Goal: Task Accomplishment & Management: Use online tool/utility

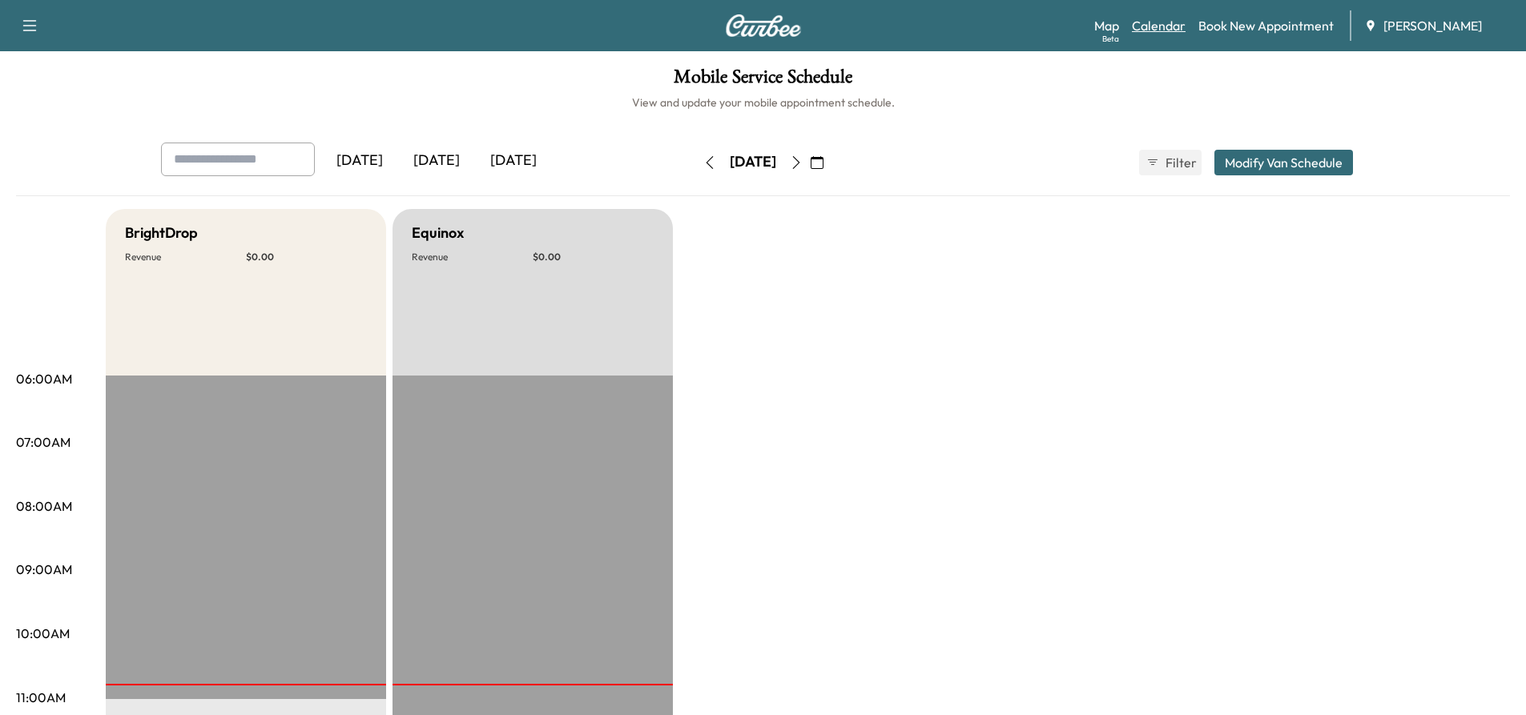
click at [1167, 24] on link "Calendar" at bounding box center [1159, 25] width 54 height 19
click at [1152, 27] on link "Calendar" at bounding box center [1159, 25] width 54 height 19
click at [803, 164] on icon "button" at bounding box center [796, 162] width 13 height 13
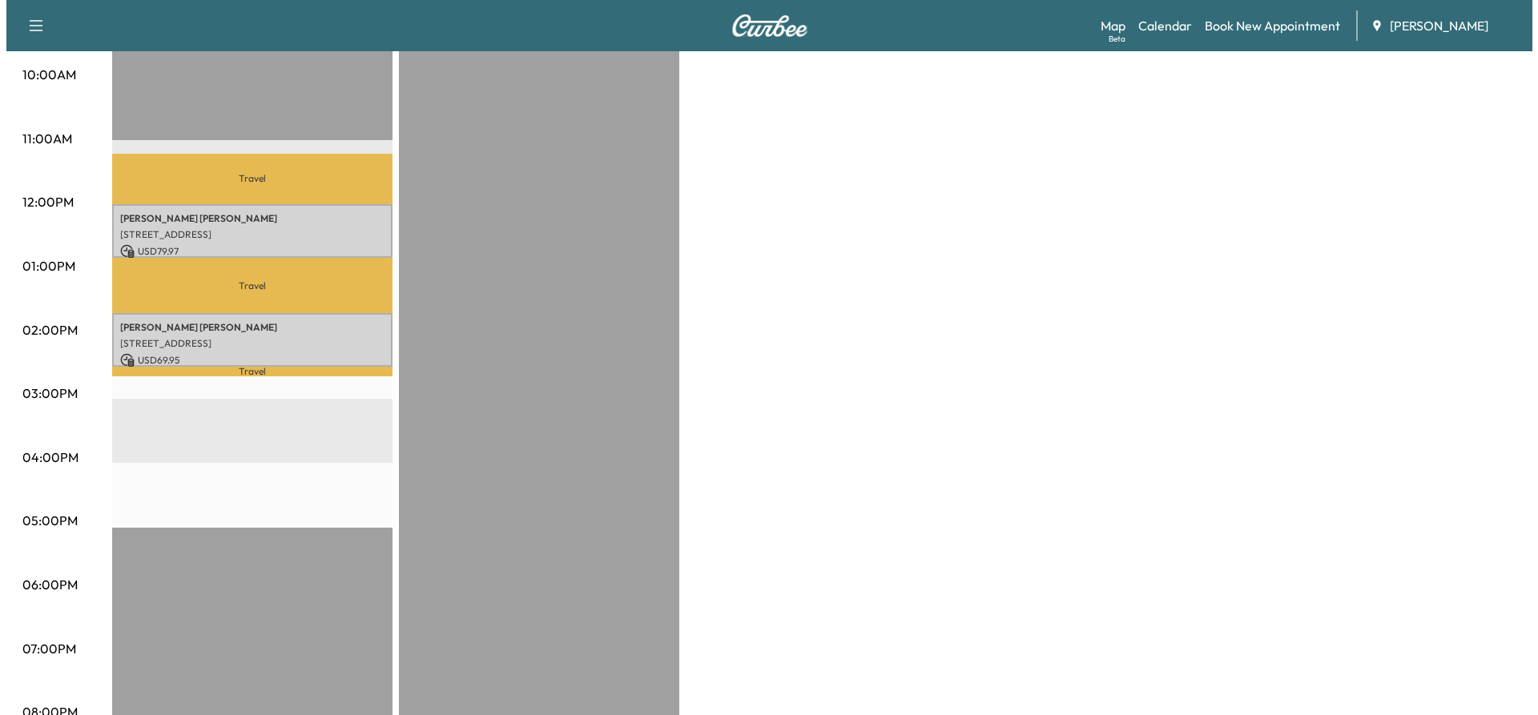
scroll to position [561, 0]
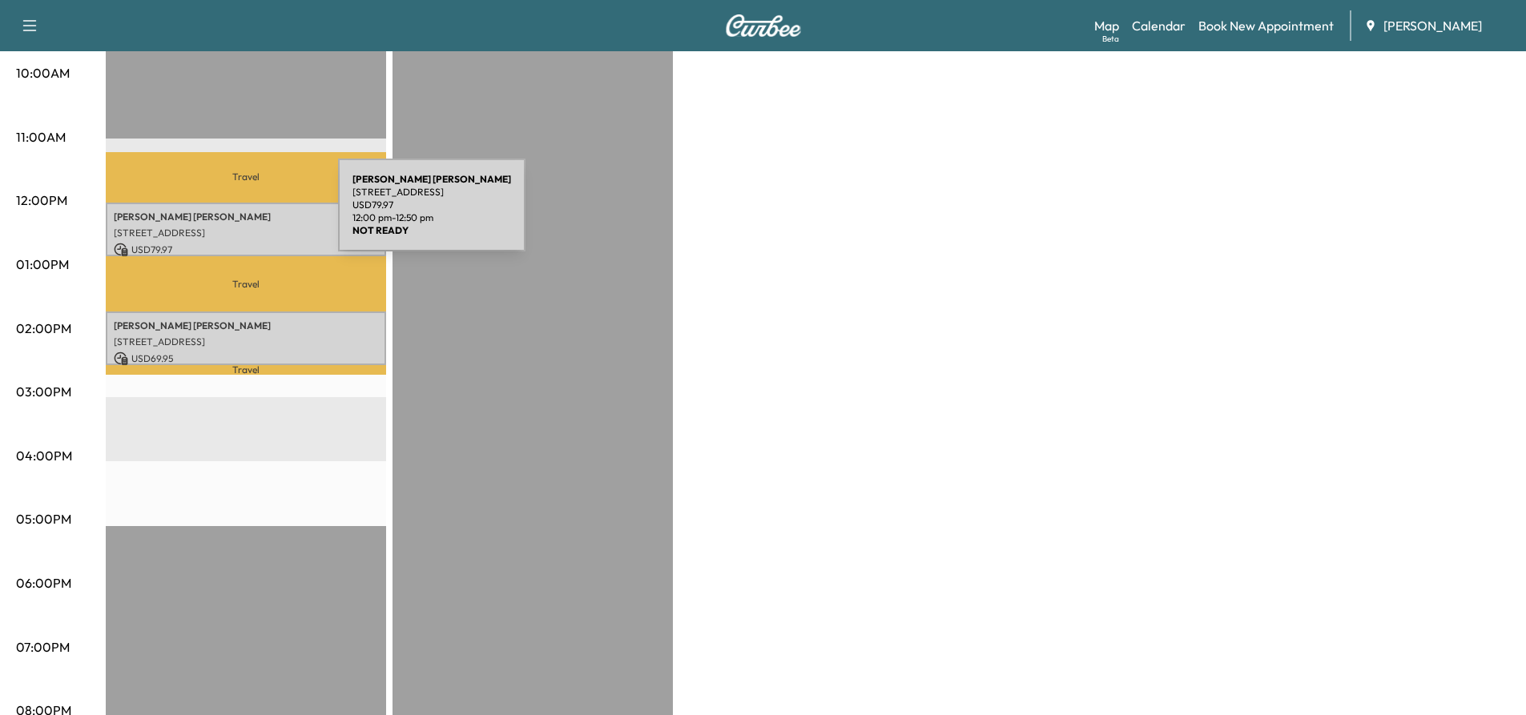
click at [218, 215] on p "[PERSON_NAME]" at bounding box center [246, 217] width 264 height 13
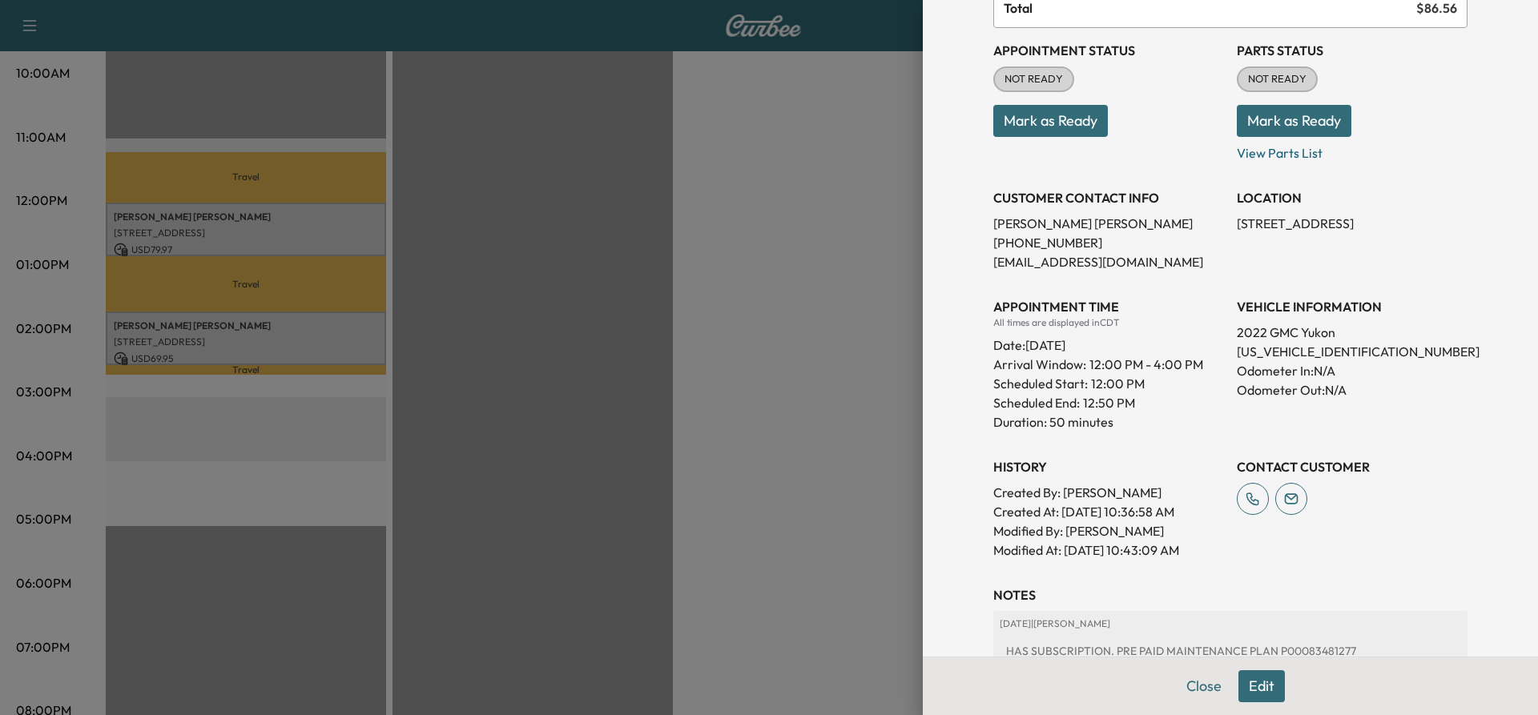
scroll to position [240, 0]
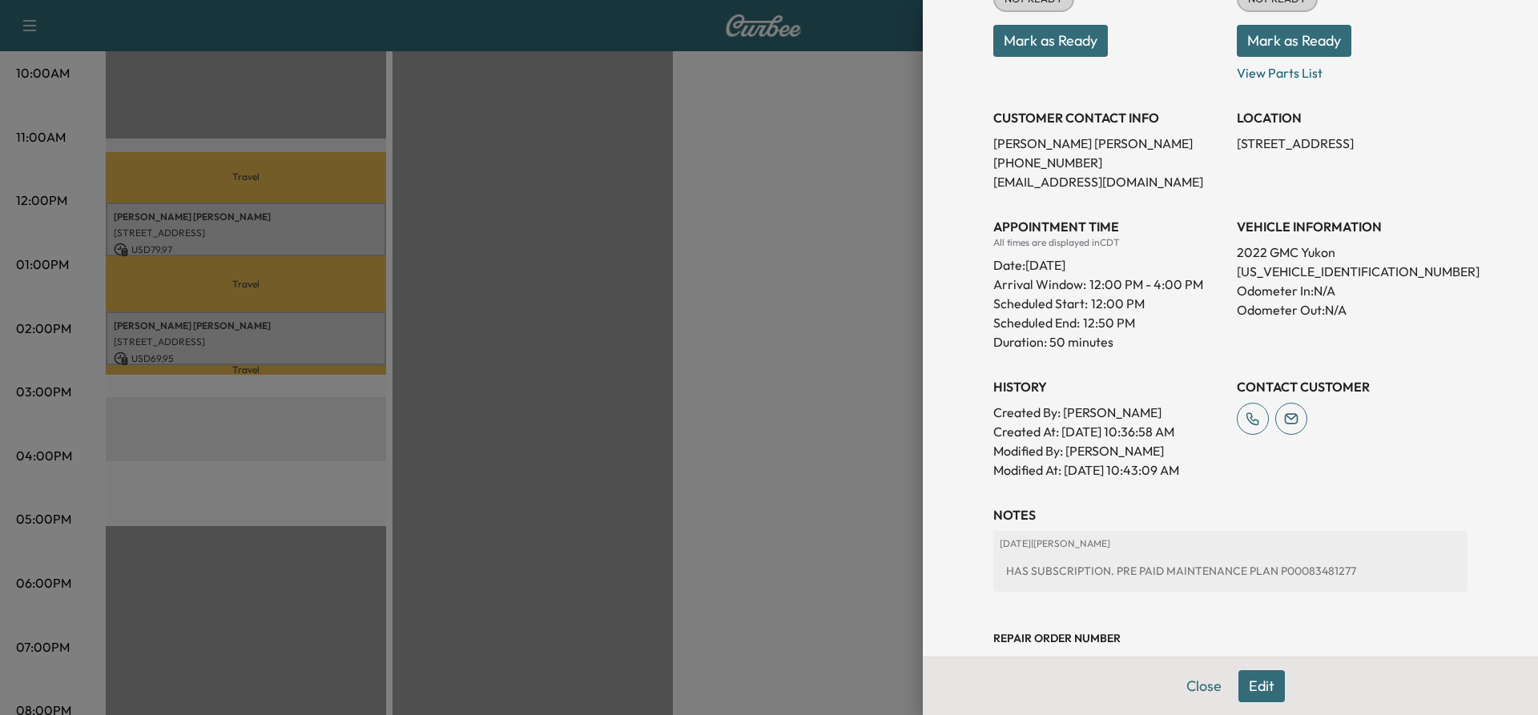
click at [258, 324] on div at bounding box center [769, 357] width 1538 height 715
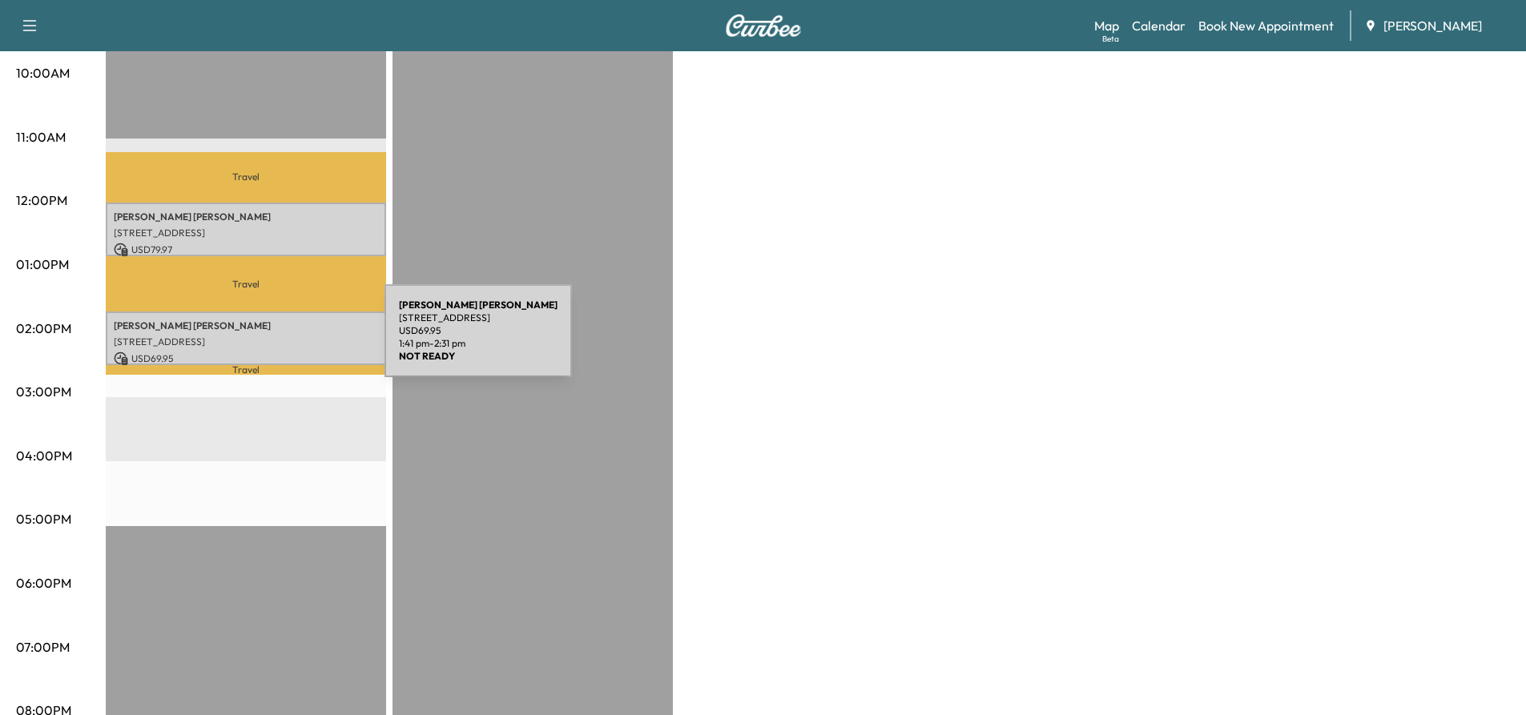
click at [264, 341] on p "[STREET_ADDRESS]" at bounding box center [246, 342] width 264 height 13
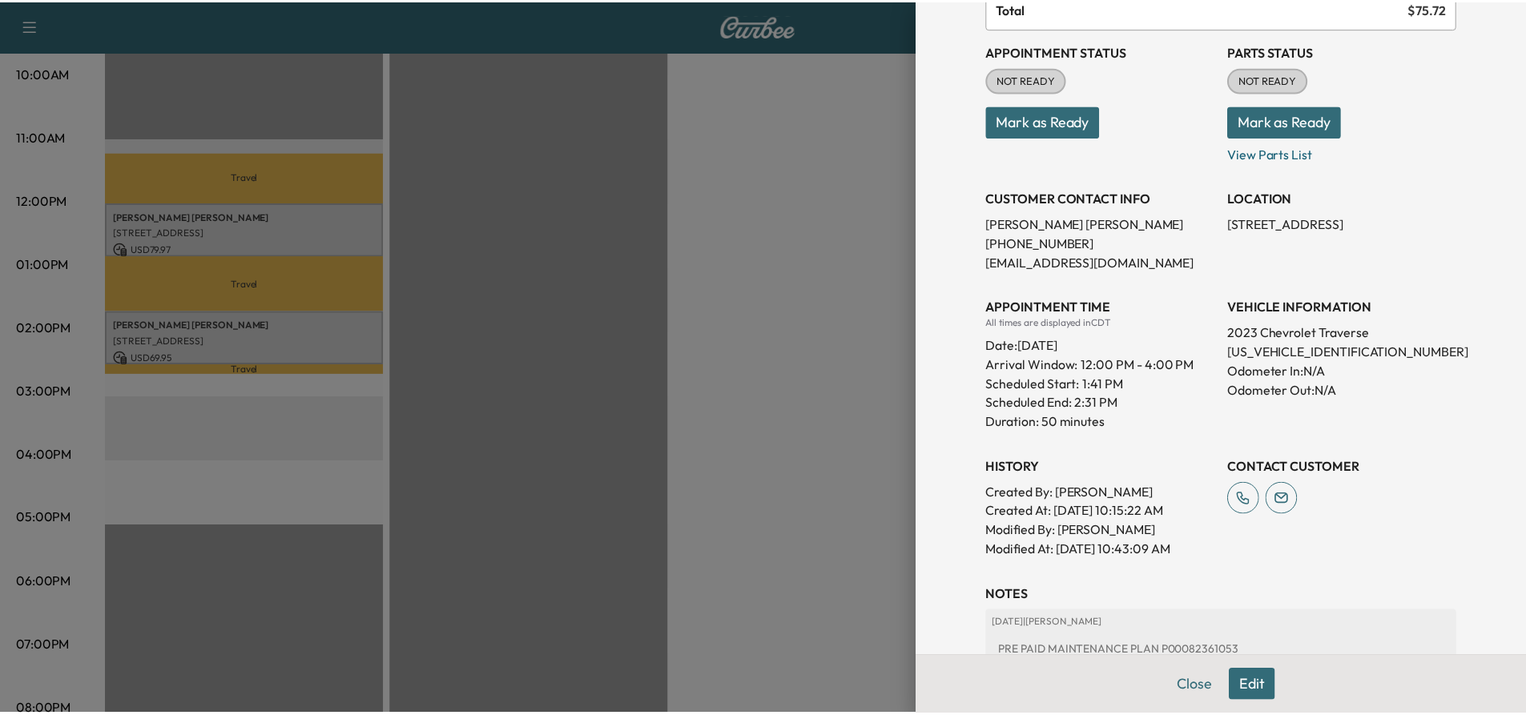
scroll to position [284, 0]
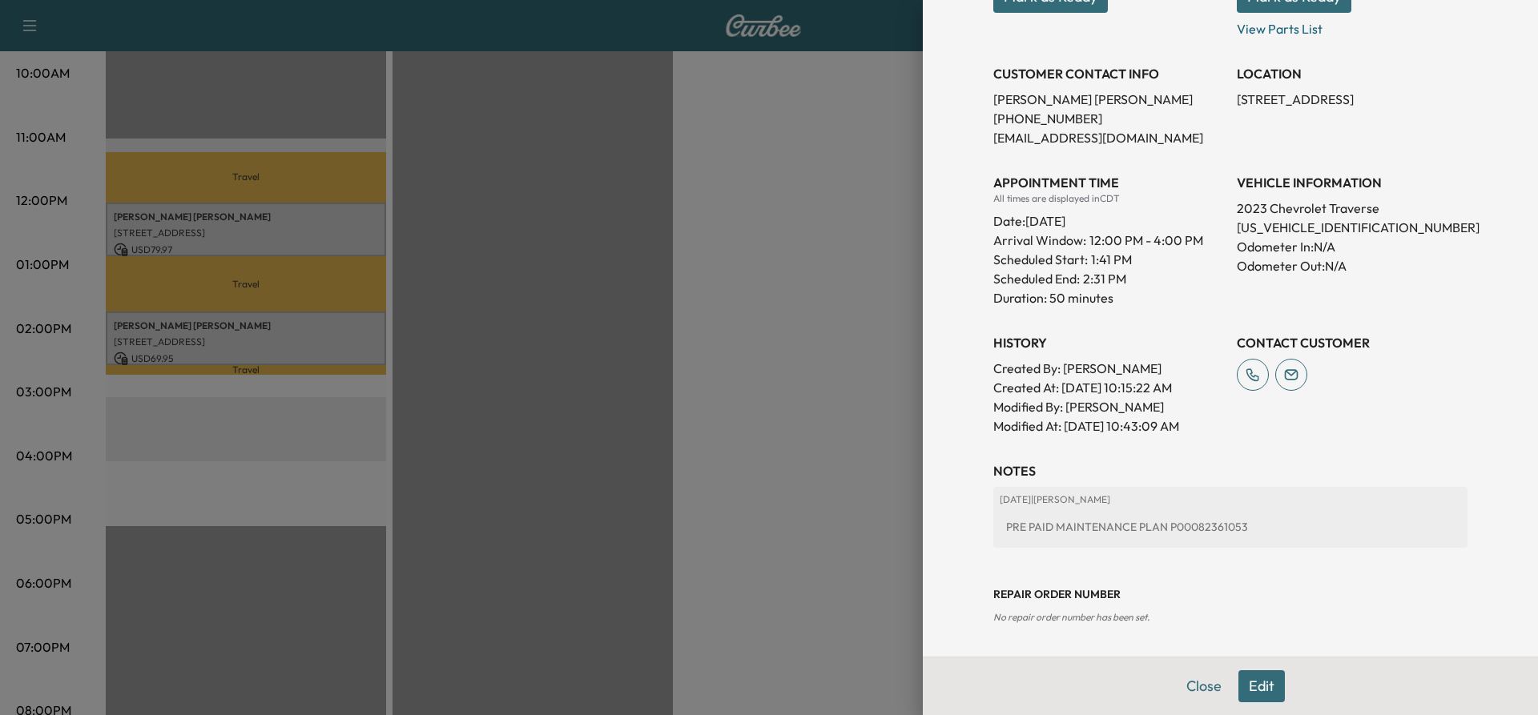
click at [564, 347] on div at bounding box center [769, 357] width 1538 height 715
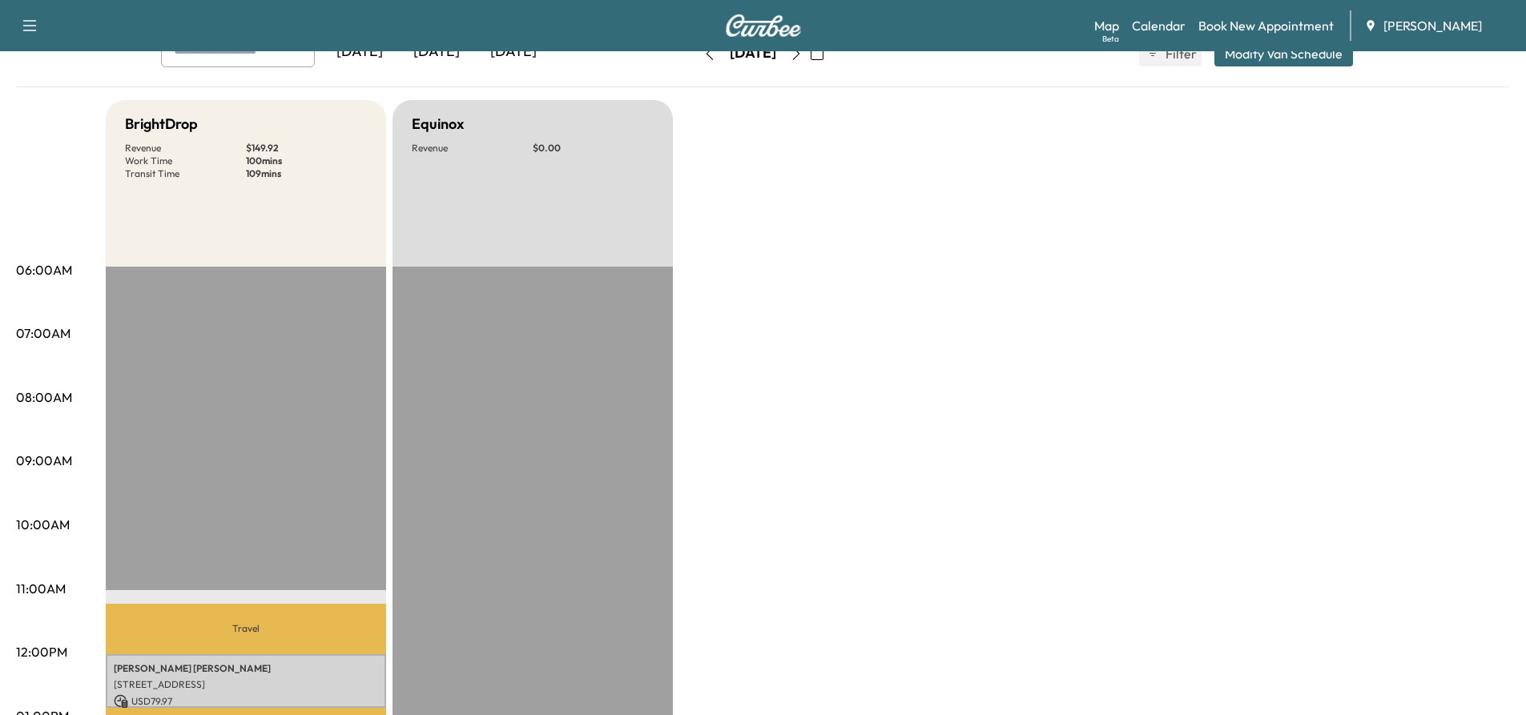
scroll to position [0, 0]
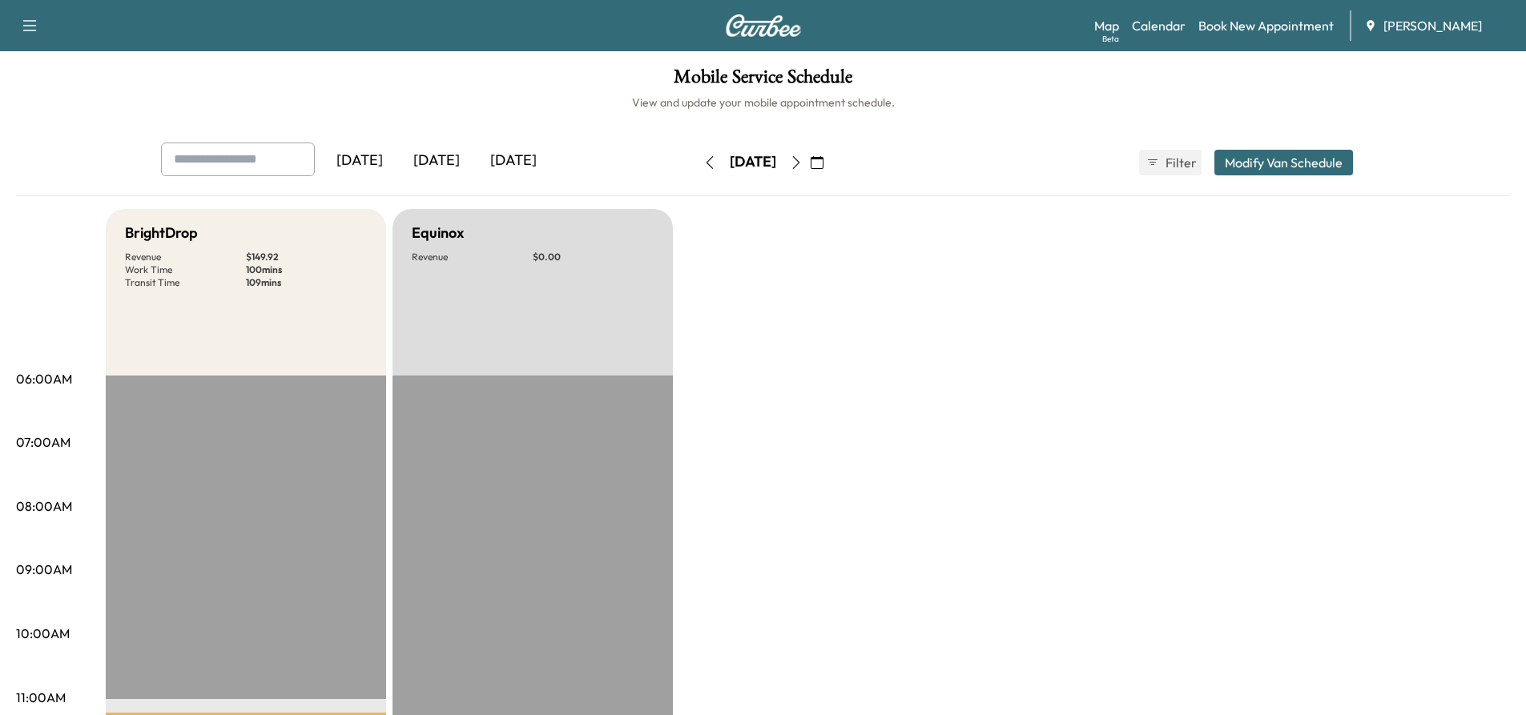
click at [803, 166] on icon "button" at bounding box center [796, 162] width 13 height 13
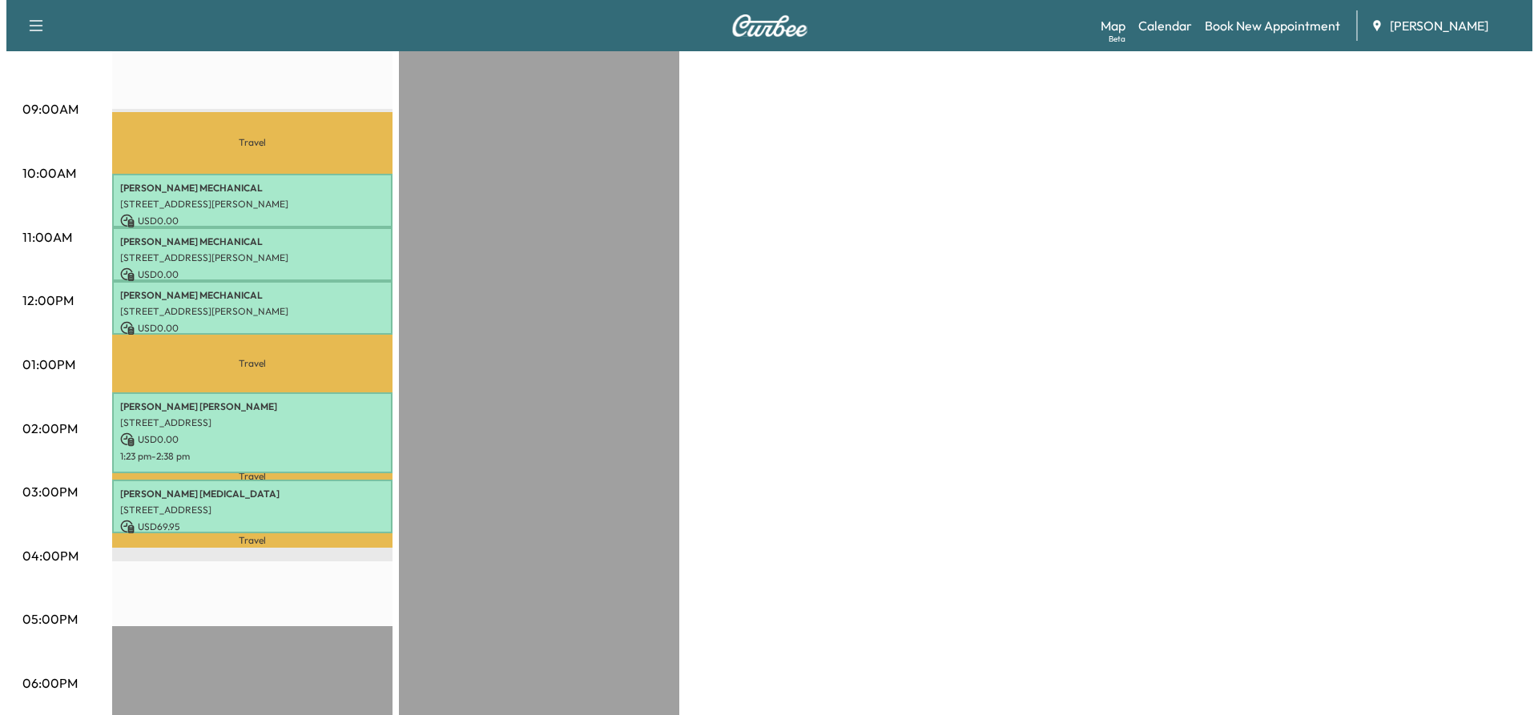
scroll to position [481, 0]
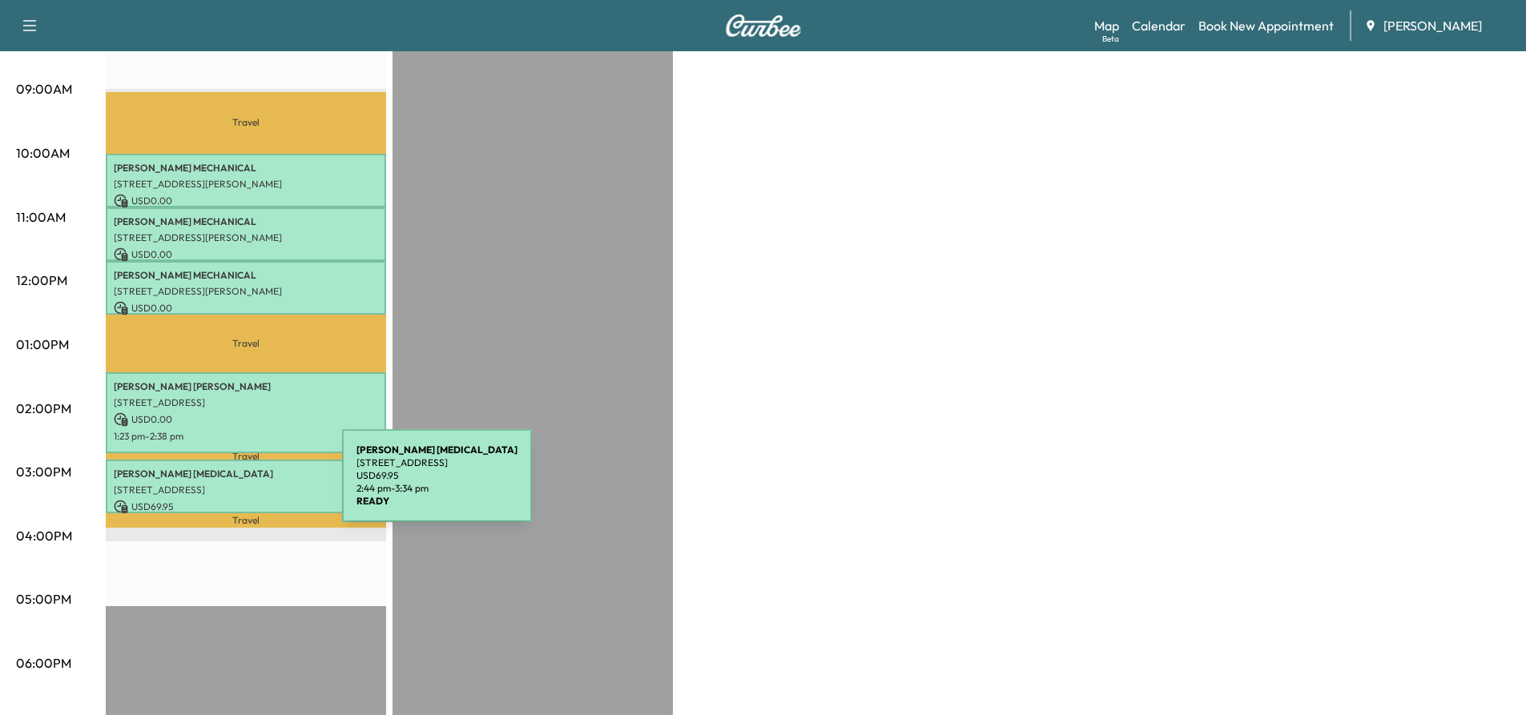
click at [222, 485] on p "[STREET_ADDRESS]" at bounding box center [246, 490] width 264 height 13
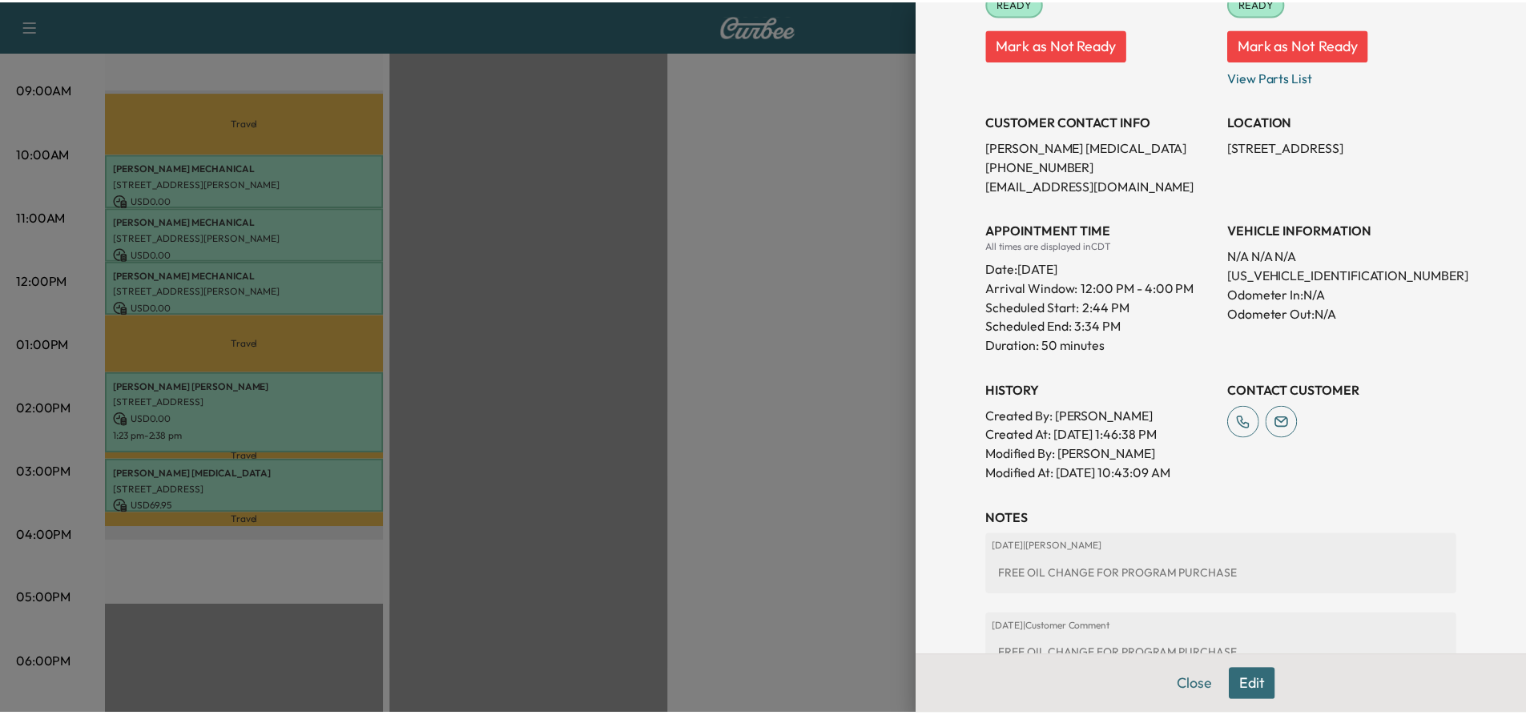
scroll to position [240, 0]
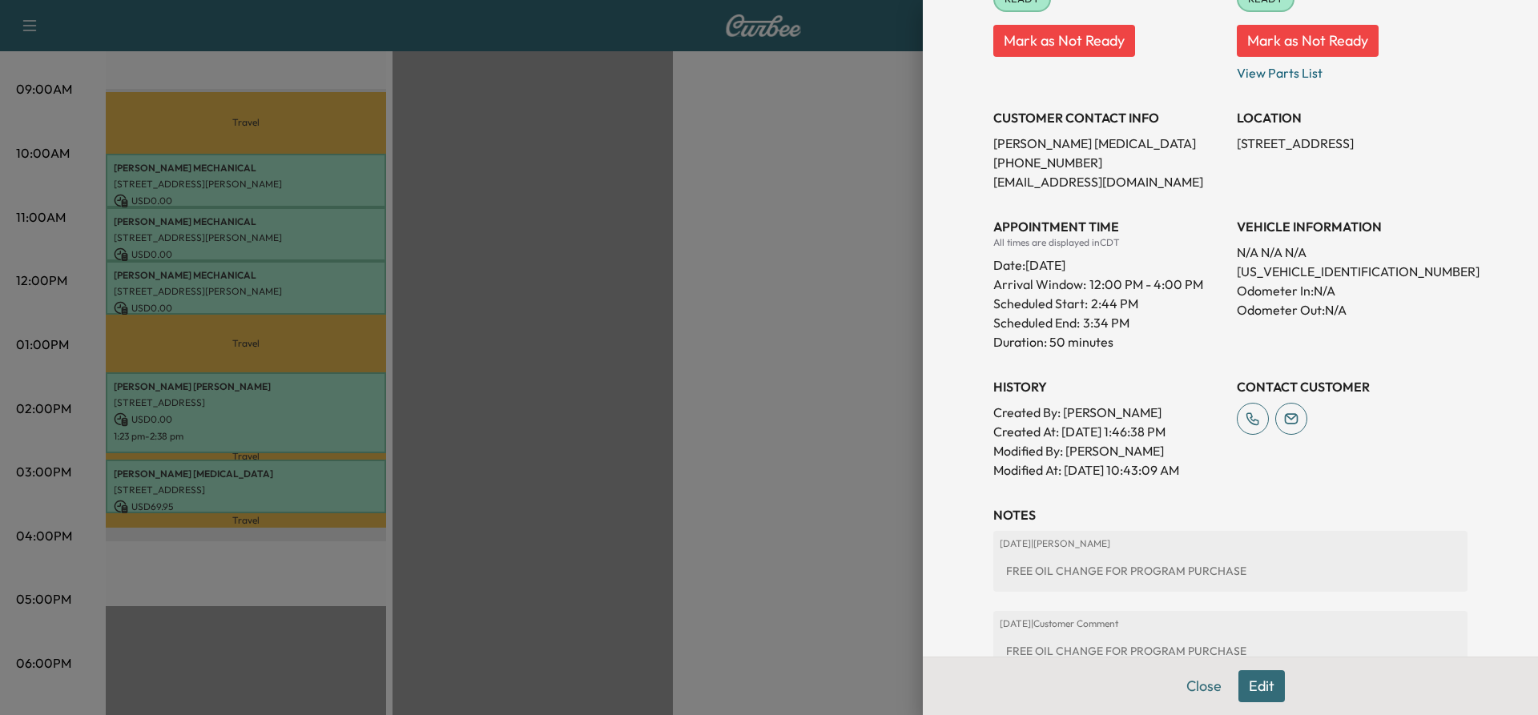
click at [570, 297] on div at bounding box center [769, 357] width 1538 height 715
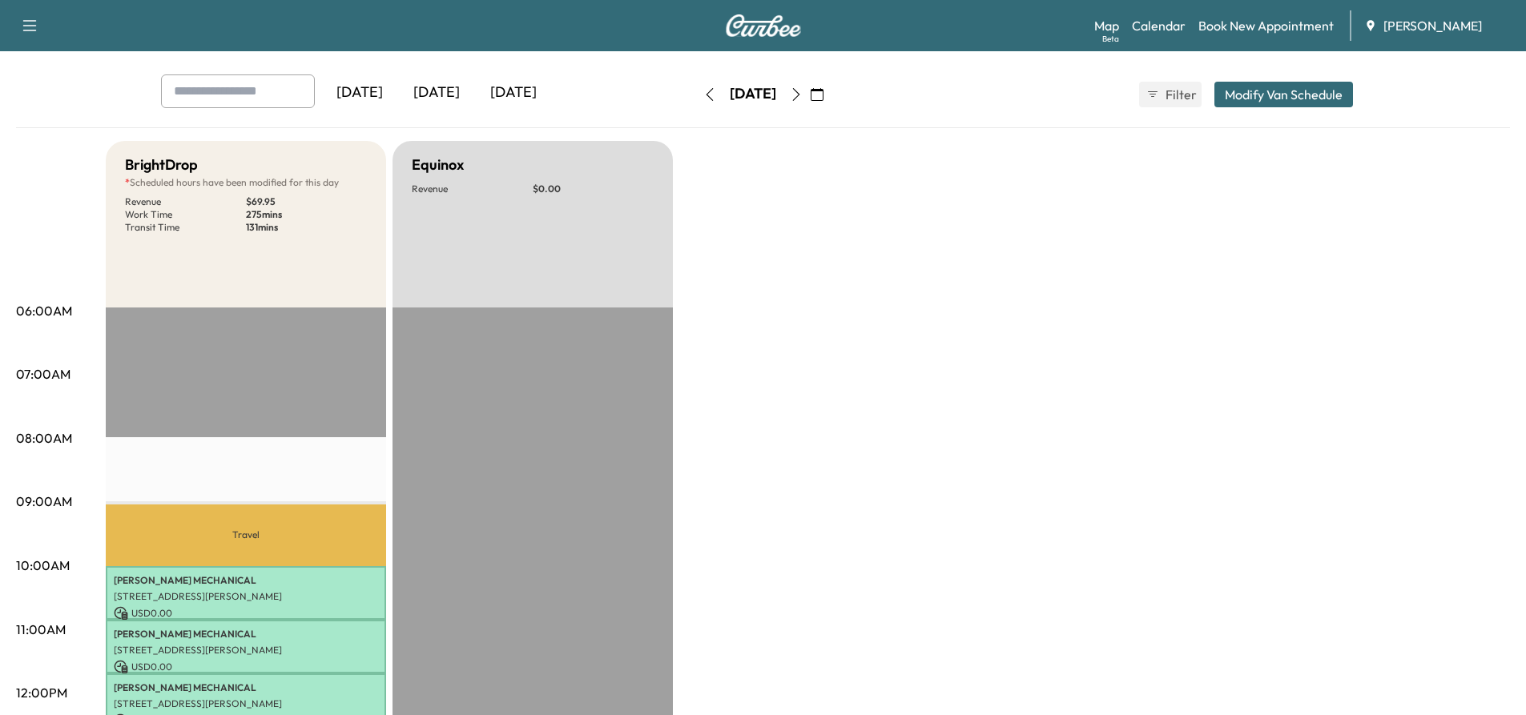
scroll to position [0, 0]
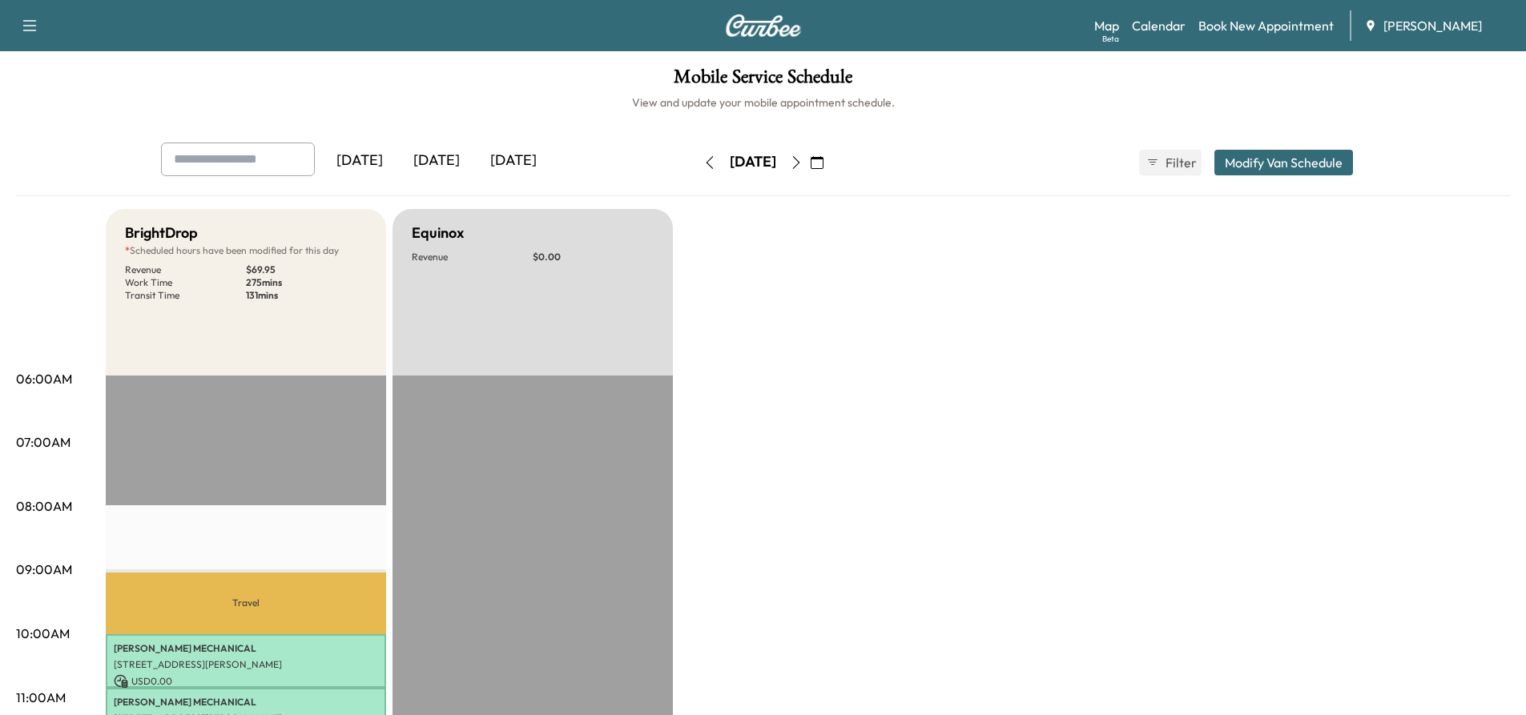
click at [803, 165] on icon "button" at bounding box center [796, 162] width 13 height 13
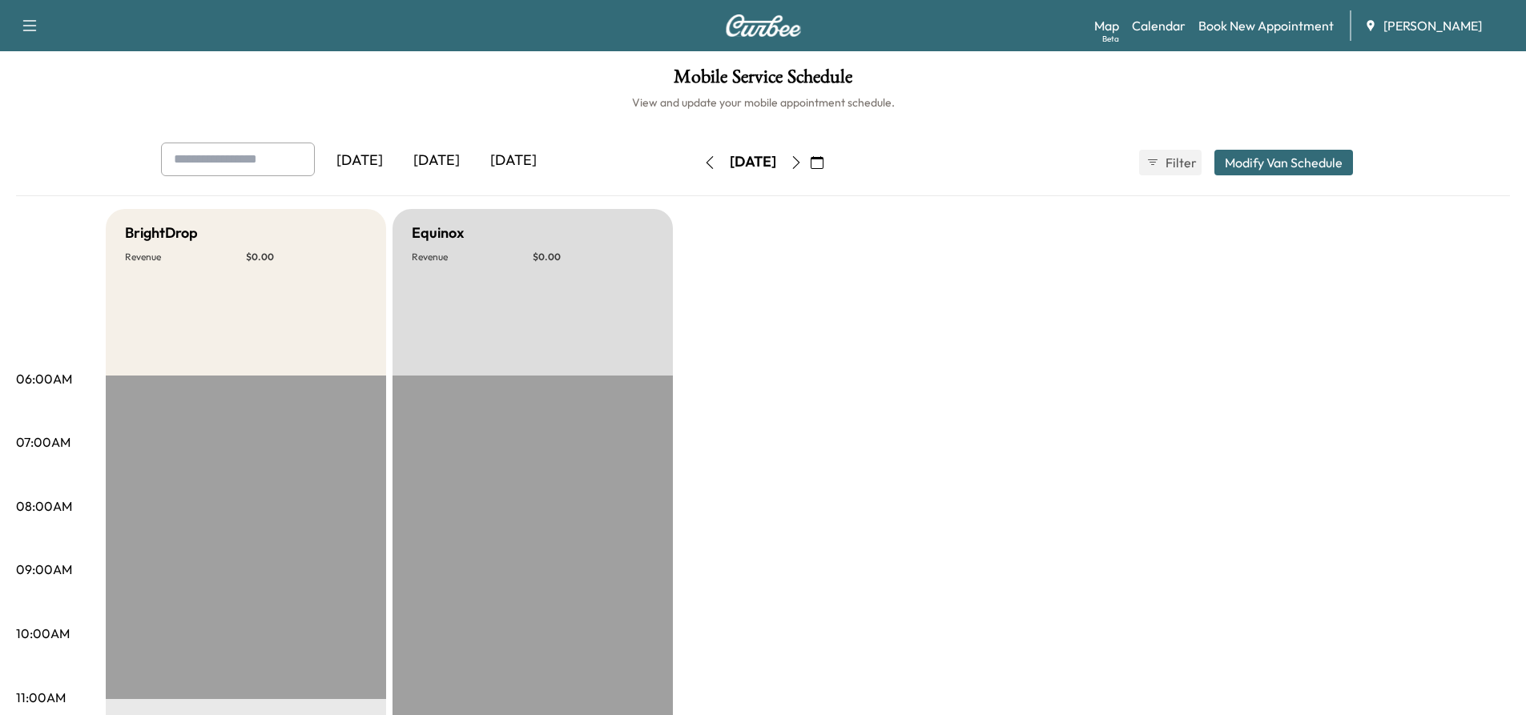
click at [703, 161] on icon "button" at bounding box center [709, 162] width 13 height 13
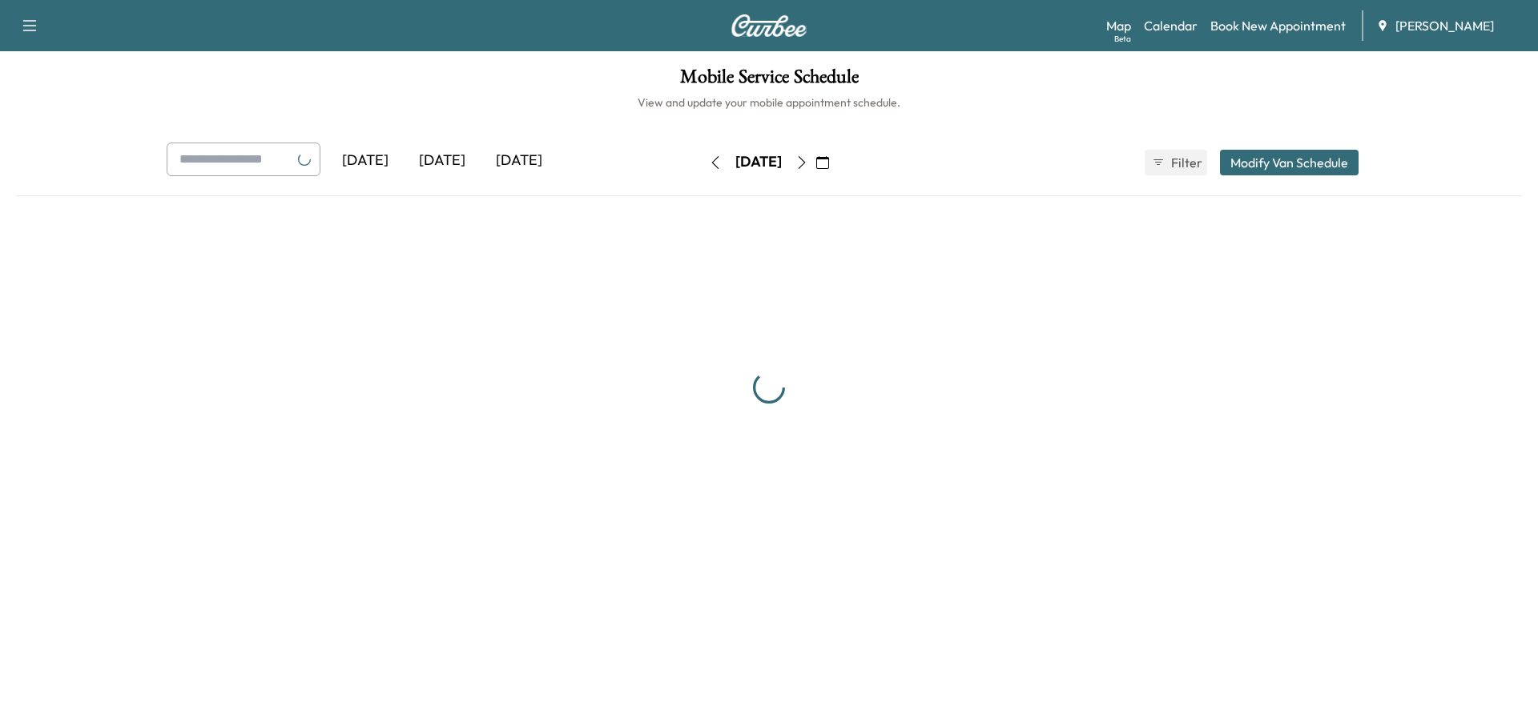
click at [709, 161] on icon "button" at bounding box center [715, 162] width 13 height 13
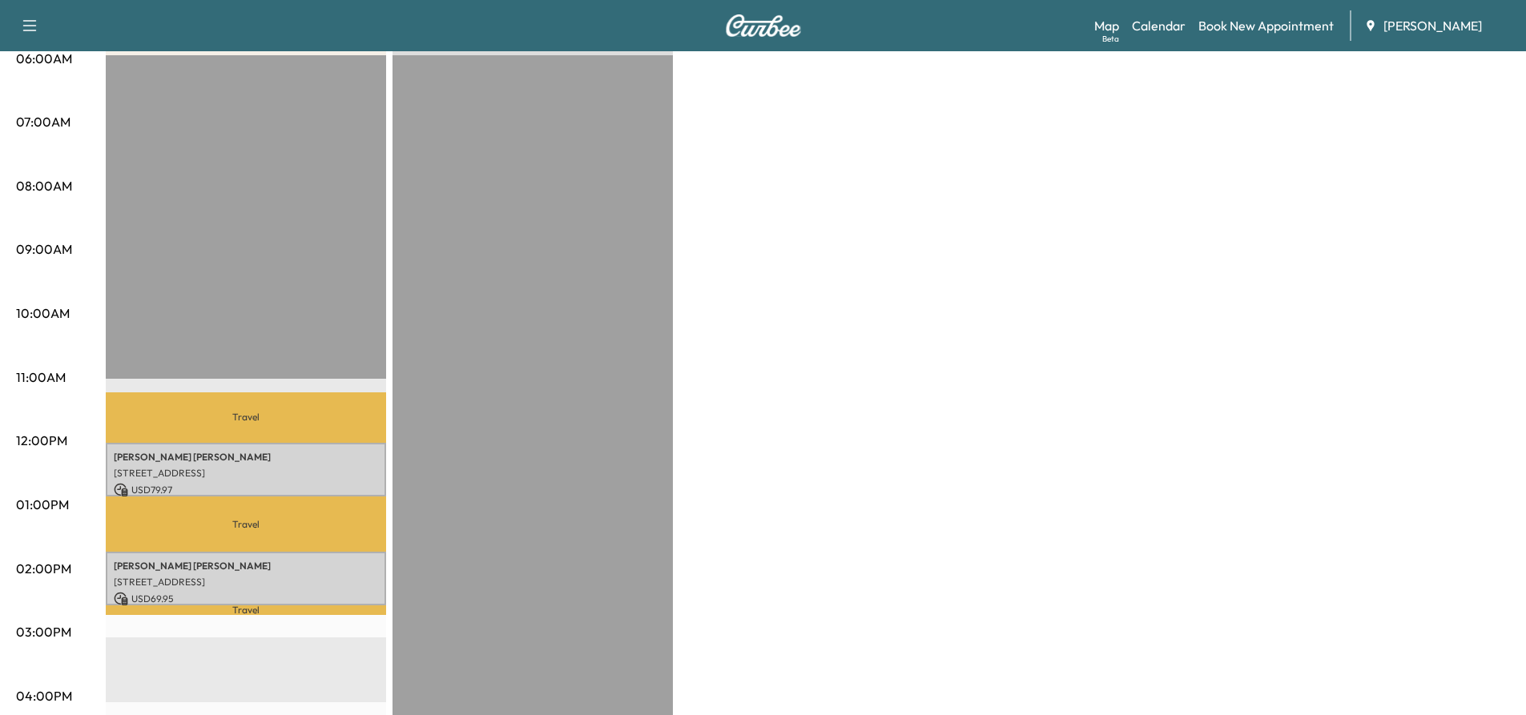
scroll to position [641, 0]
